Goal: Task Accomplishment & Management: Manage account settings

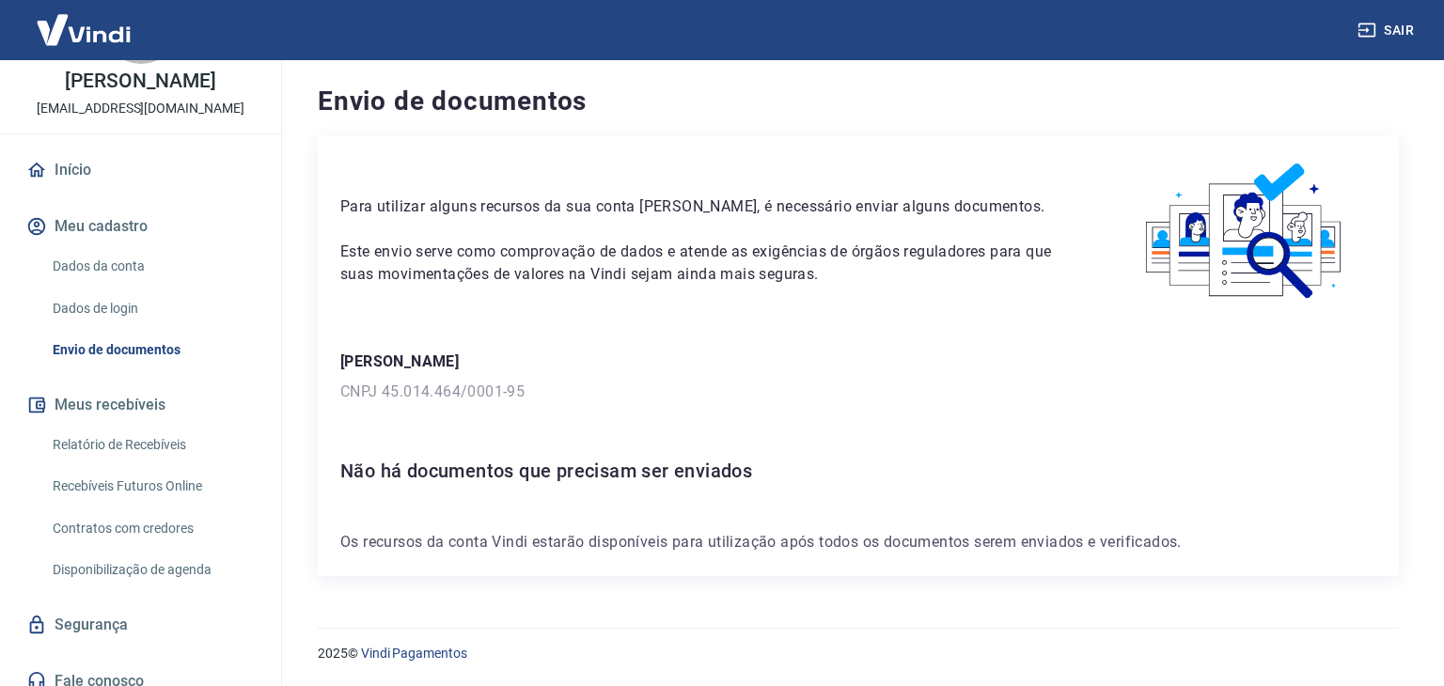
scroll to position [101, 0]
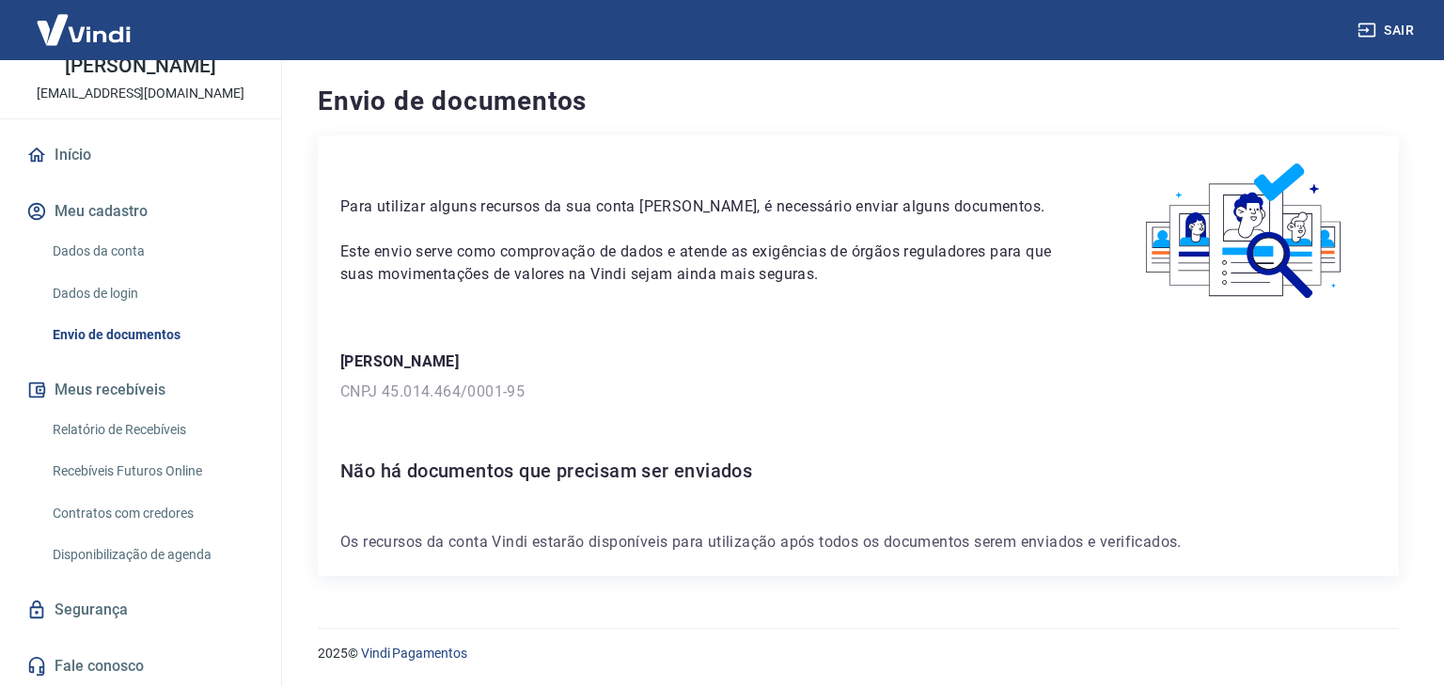
click at [952, 351] on p "[PERSON_NAME]" at bounding box center [858, 362] width 1036 height 23
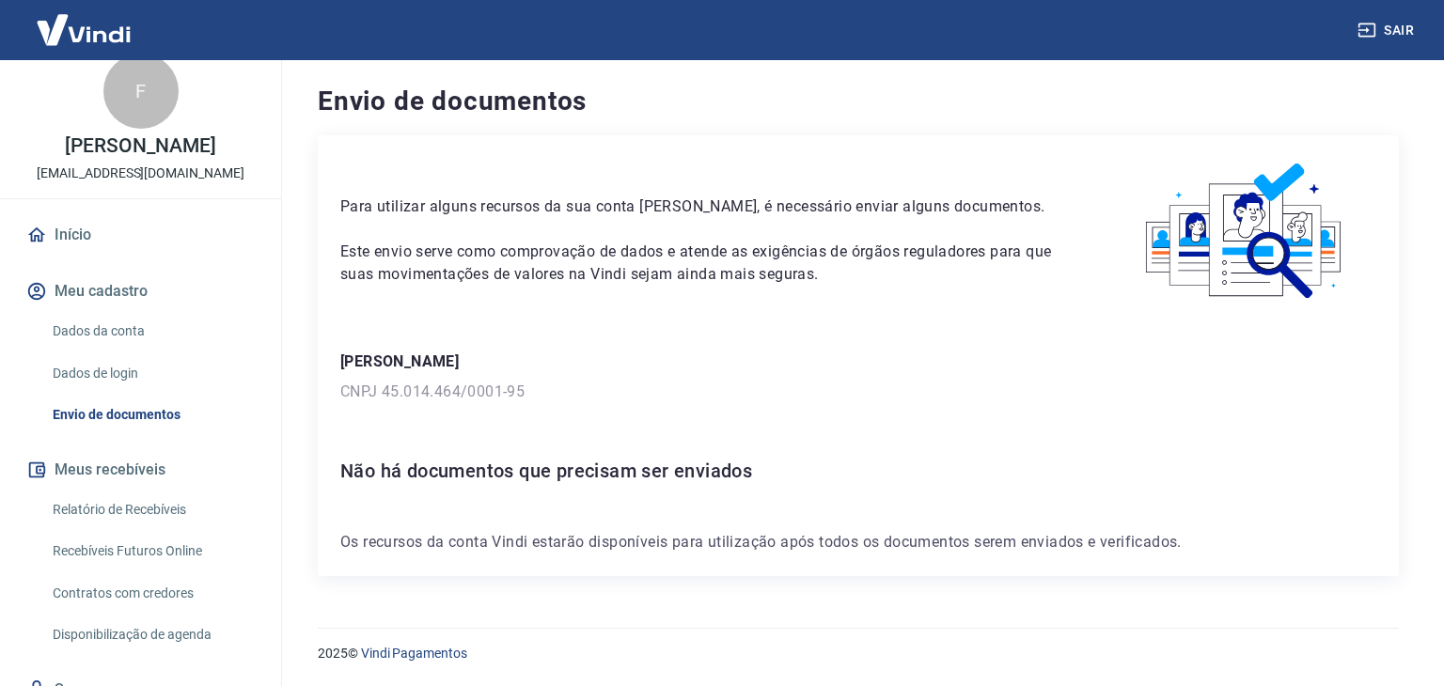
scroll to position [0, 0]
